Goal: Download file/media

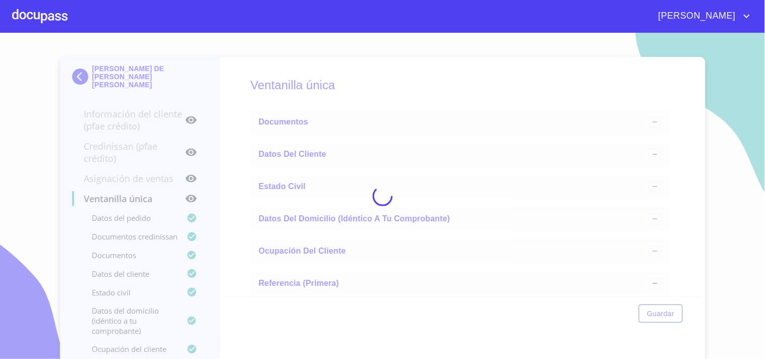
click at [29, 16] on div at bounding box center [39, 16] width 55 height 32
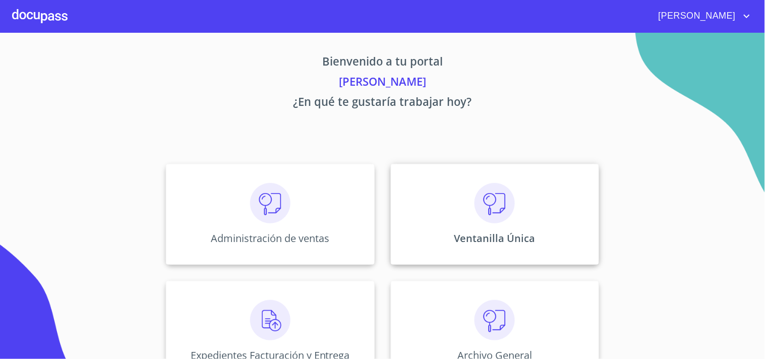
click at [533, 210] on div "Ventanilla Única" at bounding box center [495, 214] width 208 height 101
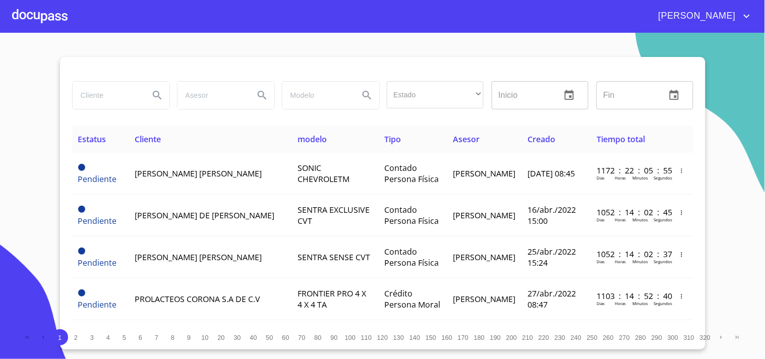
click at [115, 96] on input "search" at bounding box center [107, 95] width 69 height 27
type input "[PERSON_NAME]"
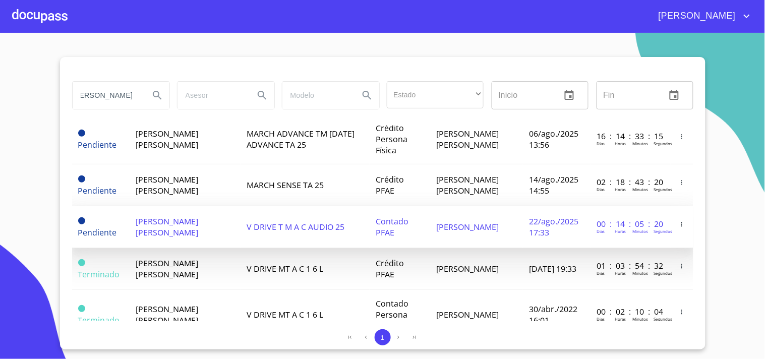
scroll to position [0, 0]
click at [247, 229] on span "V DRIVE T M A C AUDIO 25" at bounding box center [296, 226] width 98 height 11
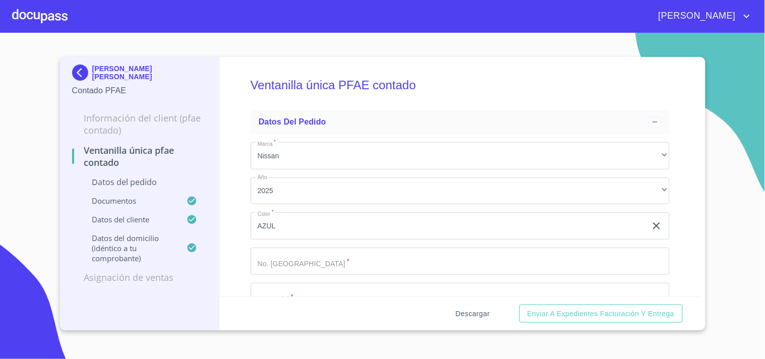
click at [457, 312] on span "Descargar" at bounding box center [473, 314] width 34 height 13
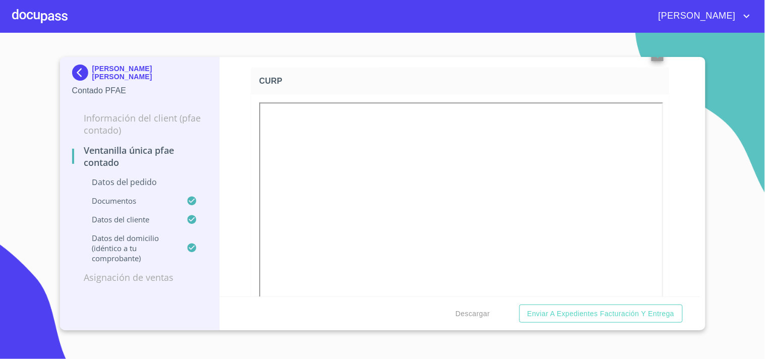
scroll to position [1793, 0]
click at [46, 15] on div at bounding box center [39, 16] width 55 height 32
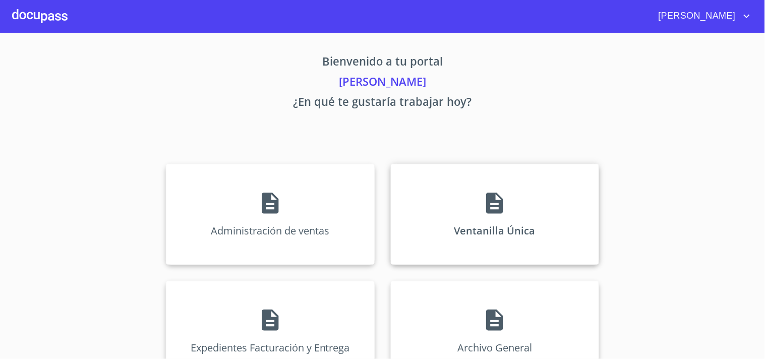
click at [472, 222] on div "Ventanilla Única" at bounding box center [495, 214] width 208 height 101
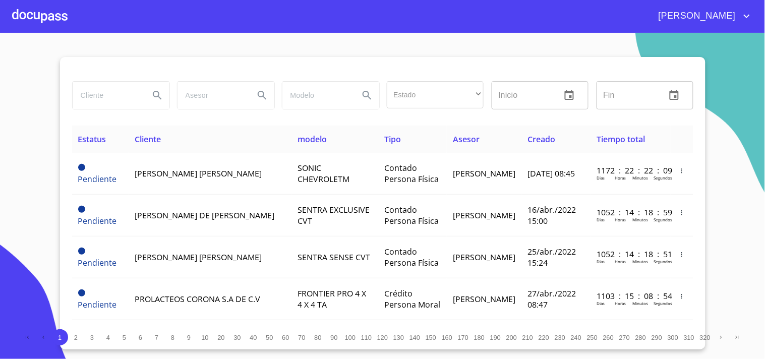
click at [104, 91] on input "search" at bounding box center [107, 95] width 69 height 27
type input "U"
type input "[PERSON_NAME] [PERSON_NAME]"
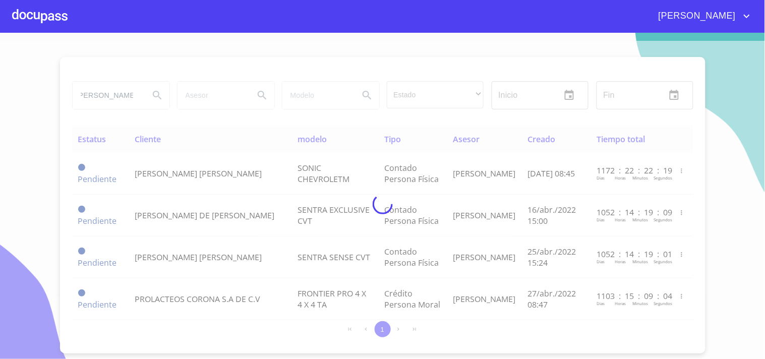
scroll to position [0, 0]
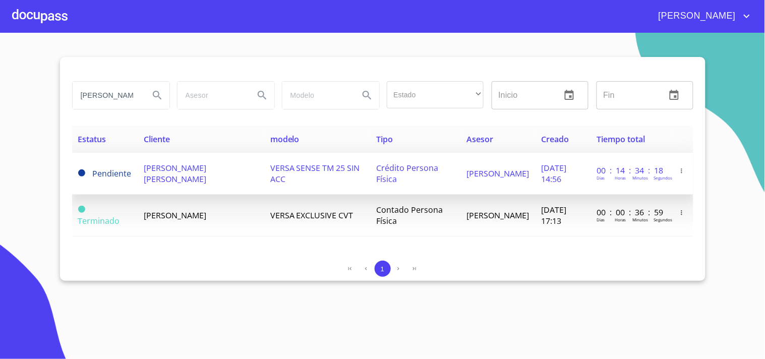
click at [193, 173] on td "[PERSON_NAME] [PERSON_NAME]" at bounding box center [201, 174] width 127 height 42
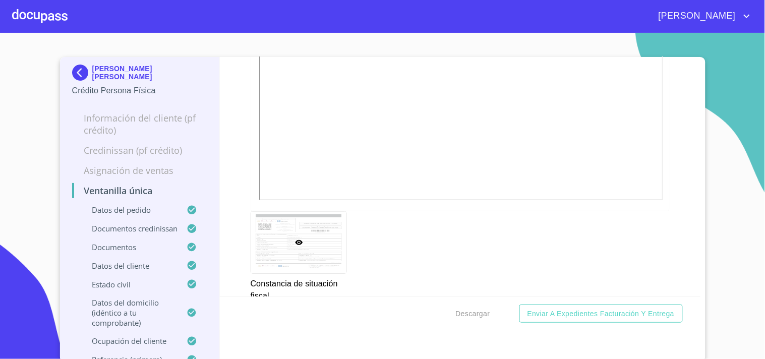
scroll to position [2802, 0]
click at [465, 308] on span "Descargar" at bounding box center [473, 314] width 34 height 13
